Goal: Task Accomplishment & Management: Use online tool/utility

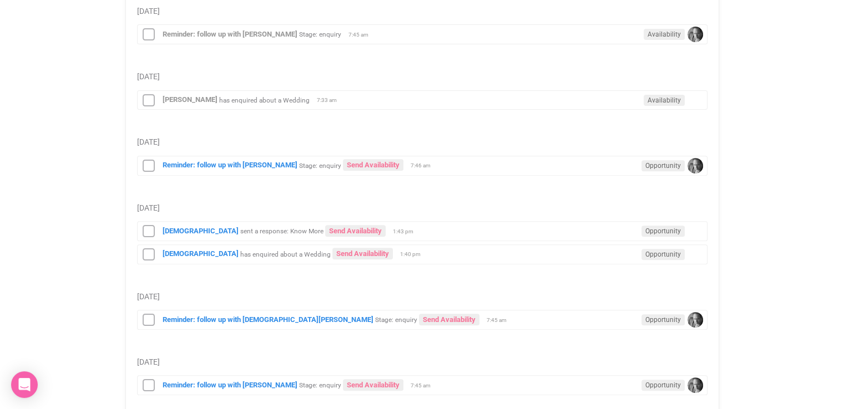
scroll to position [404, 0]
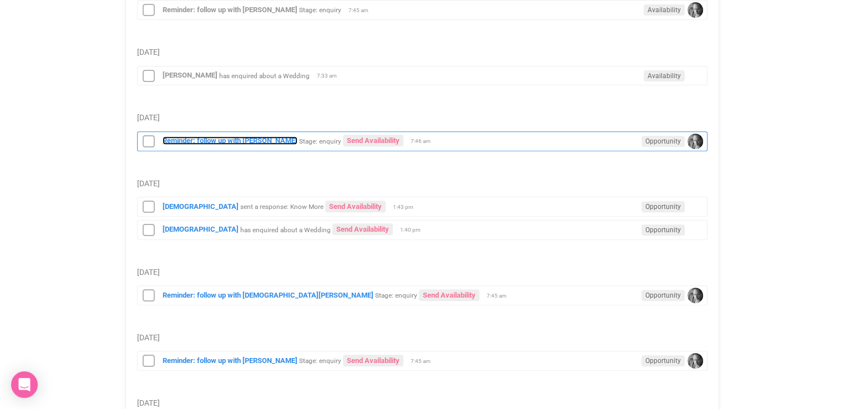
click at [227, 136] on strong "Reminder: follow up with [PERSON_NAME]" at bounding box center [230, 140] width 135 height 8
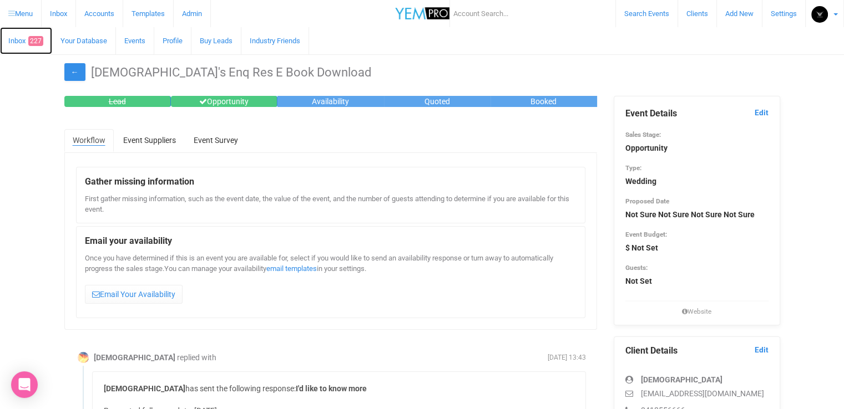
click at [38, 42] on span "227" at bounding box center [35, 41] width 15 height 10
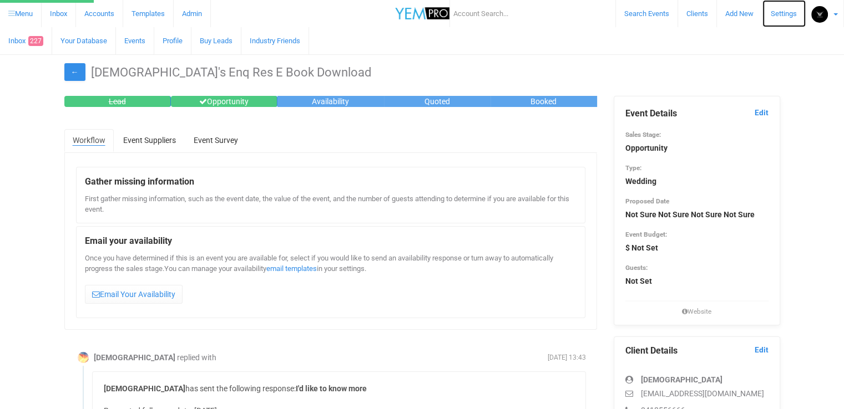
click at [785, 12] on link "Settings" at bounding box center [783, 13] width 43 height 27
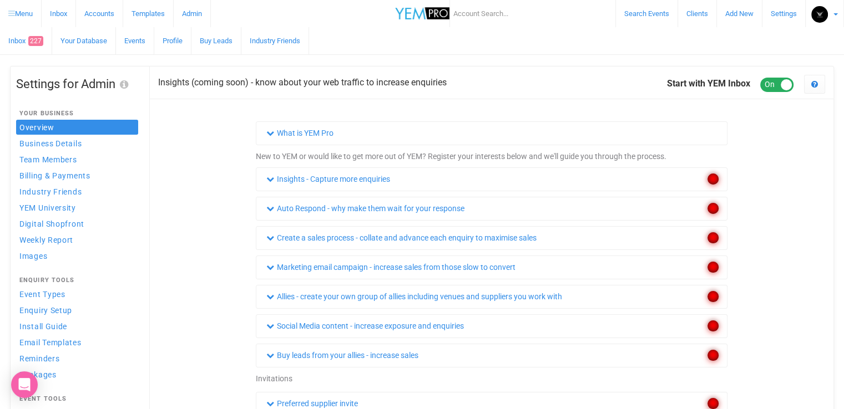
click at [835, 14] on b at bounding box center [835, 14] width 4 height 2
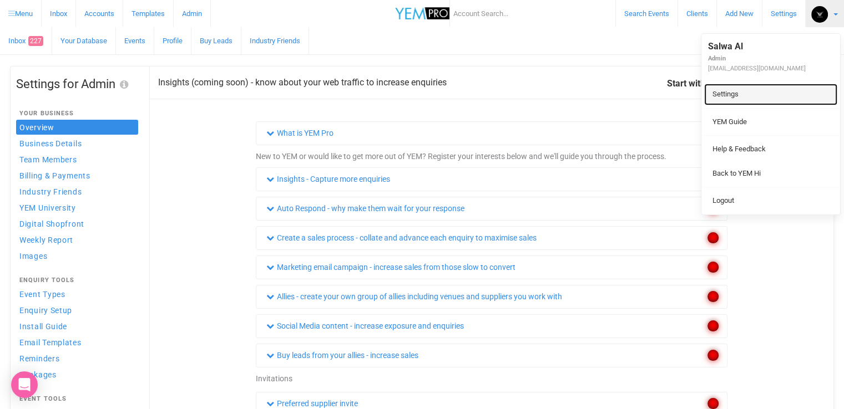
click at [740, 87] on link "Settings" at bounding box center [770, 95] width 133 height 22
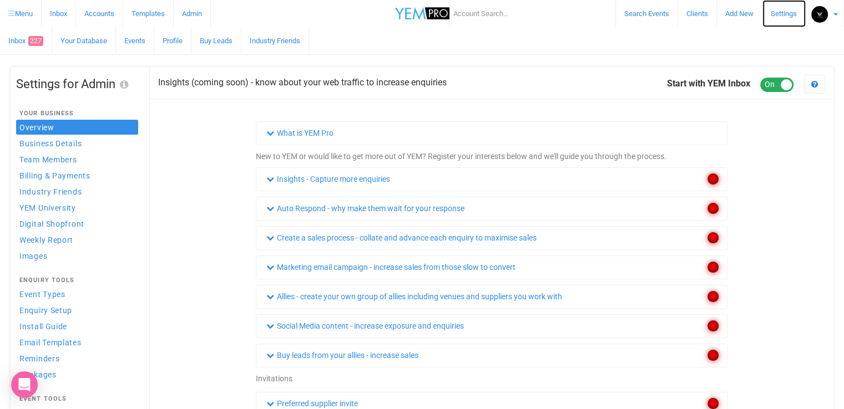
click at [777, 12] on link "Settings" at bounding box center [783, 13] width 43 height 27
click at [93, 37] on link "Your Database" at bounding box center [84, 40] width 64 height 27
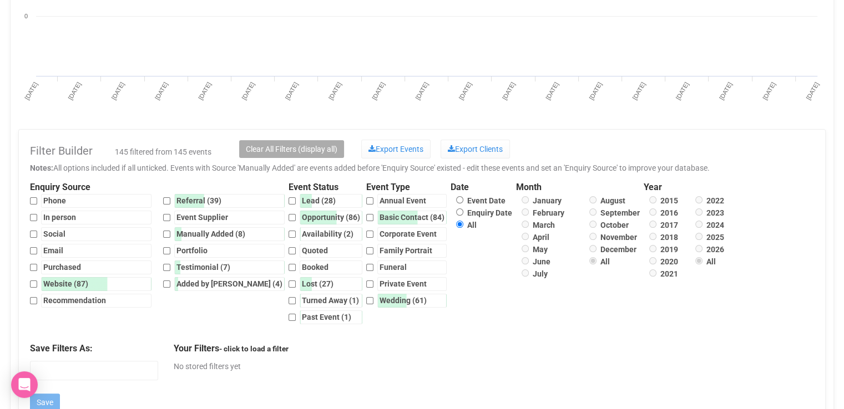
scroll to position [197, 0]
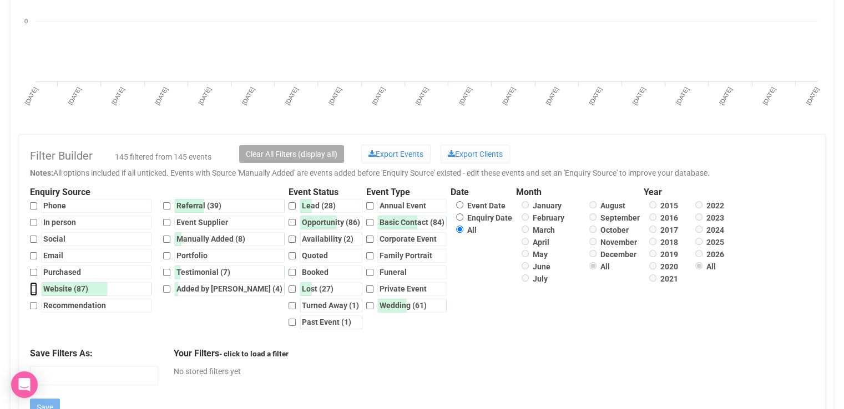
click at [33, 289] on input "Website (87)" at bounding box center [33, 289] width 7 height 14
checkbox input "true"
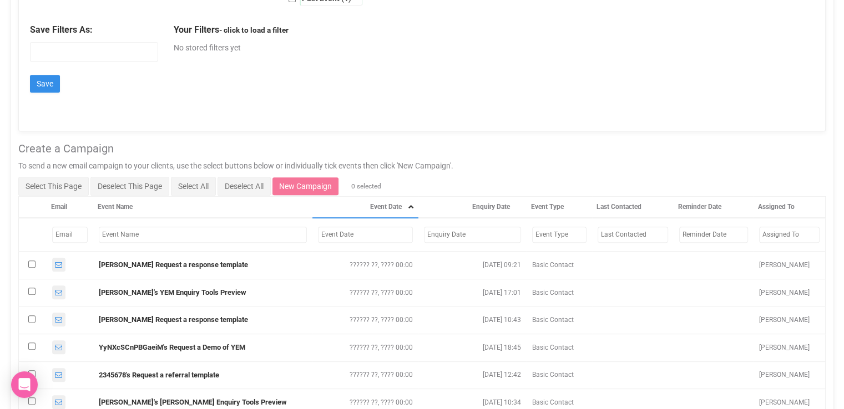
scroll to position [0, 0]
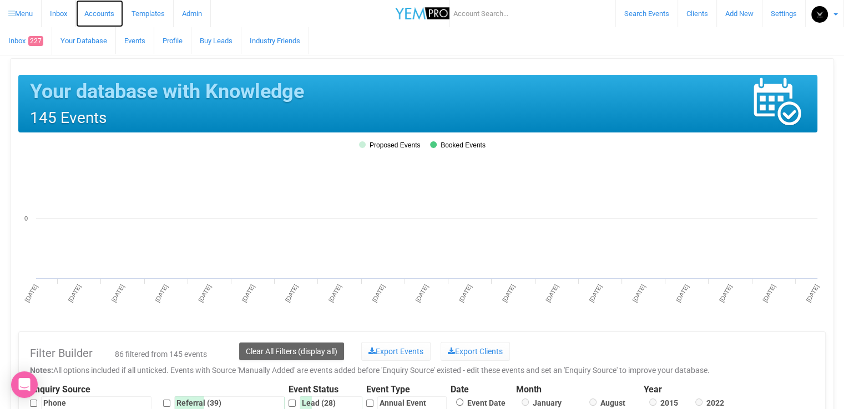
click at [109, 17] on link "Accounts" at bounding box center [99, 13] width 47 height 27
click at [26, 14] on link "Menu" at bounding box center [21, 13] width 42 height 27
